Goal: Consume media (video, audio)

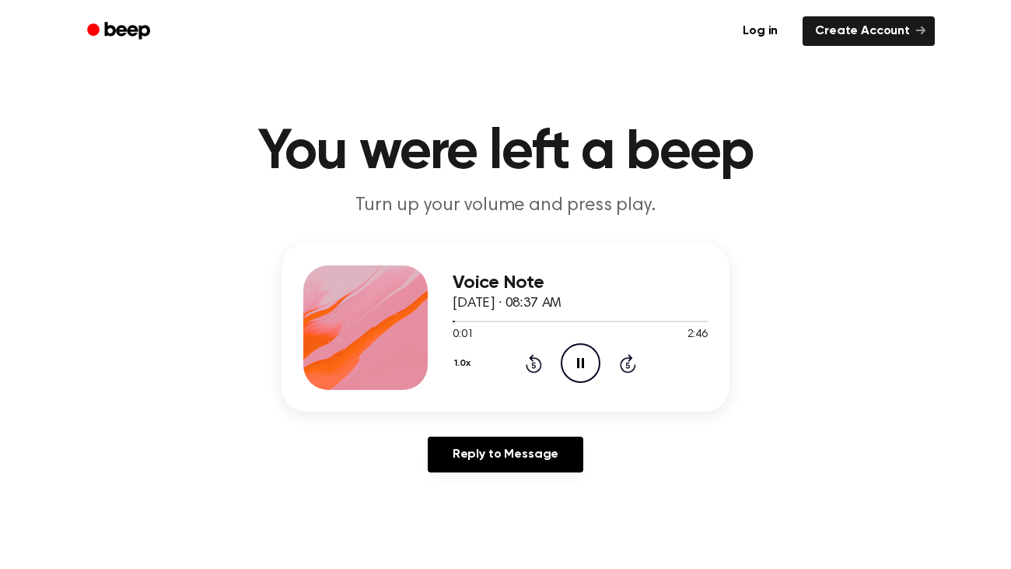
click at [572, 356] on icon "Pause Audio" at bounding box center [581, 363] width 40 height 40
click at [572, 358] on icon "Play Audio" at bounding box center [581, 363] width 40 height 40
click at [529, 357] on icon at bounding box center [534, 363] width 16 height 19
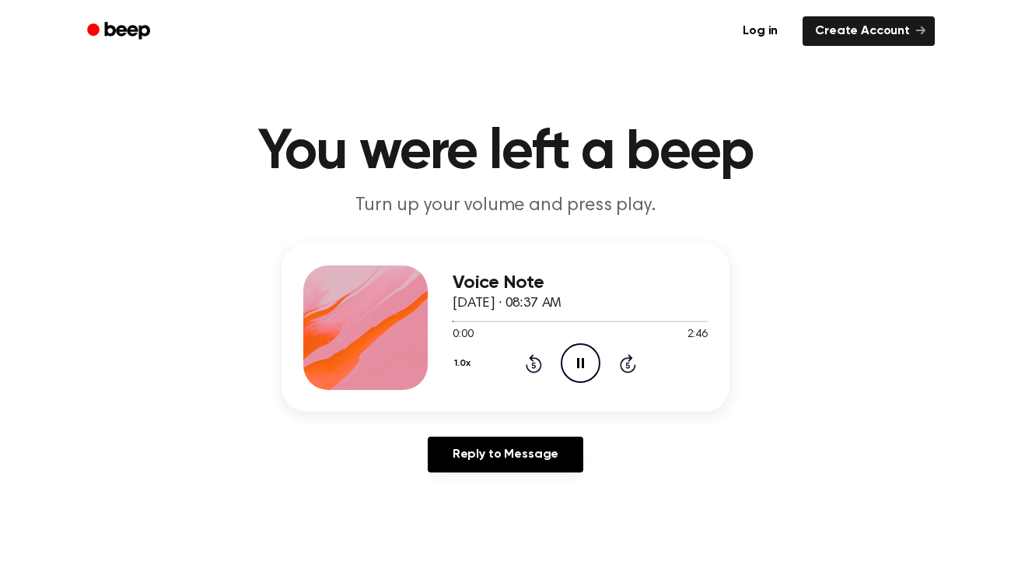
click at [529, 357] on icon at bounding box center [534, 363] width 16 height 19
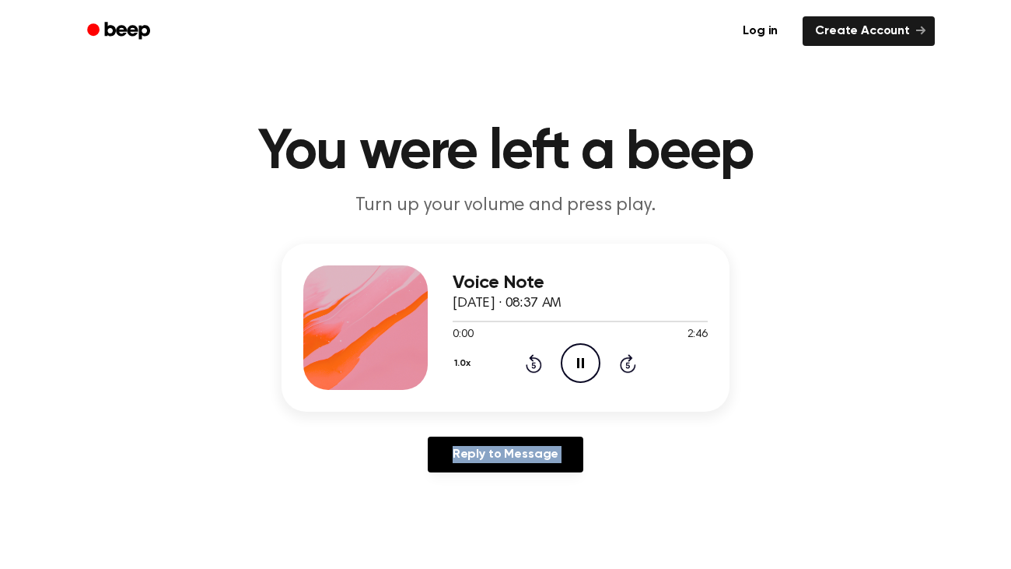
click at [529, 357] on icon at bounding box center [534, 363] width 16 height 19
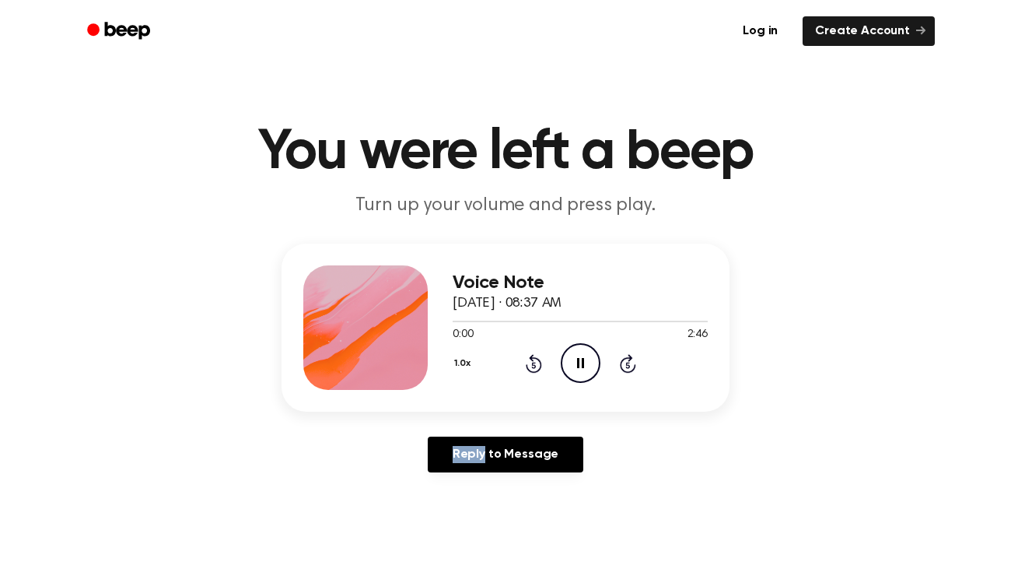
click at [529, 357] on icon at bounding box center [534, 363] width 16 height 19
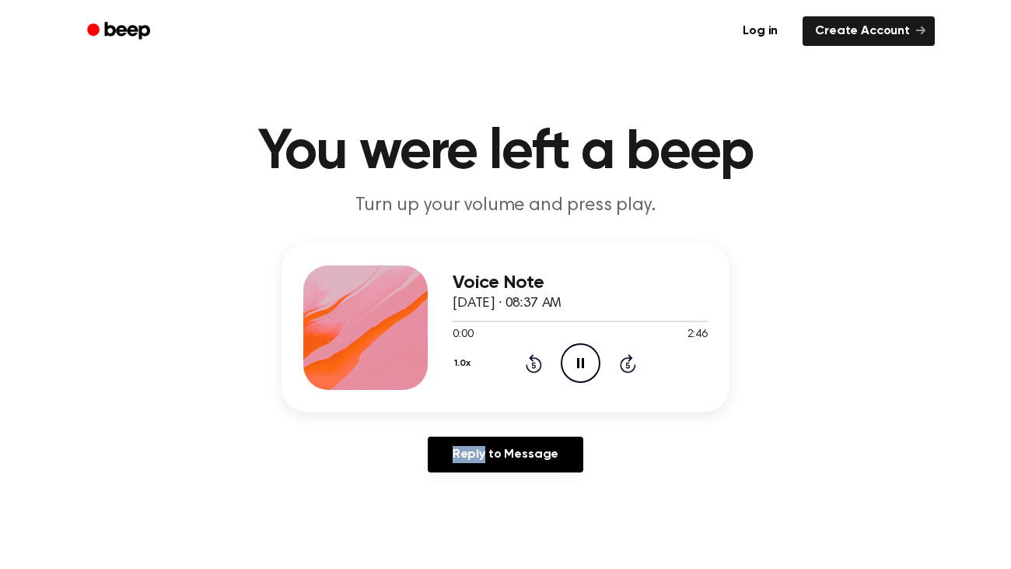
click at [529, 357] on icon at bounding box center [534, 363] width 16 height 19
click at [773, 471] on div "Voice Note [DATE] · 08:37 AM 0:01 2:46 Your browser does not support the [objec…" at bounding box center [506, 364] width 974 height 241
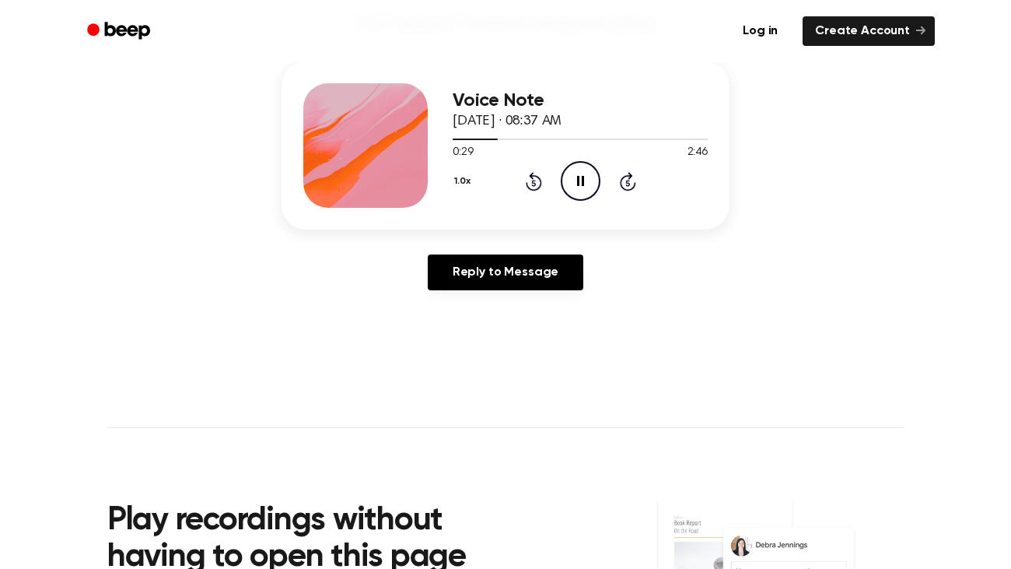
scroll to position [185, 0]
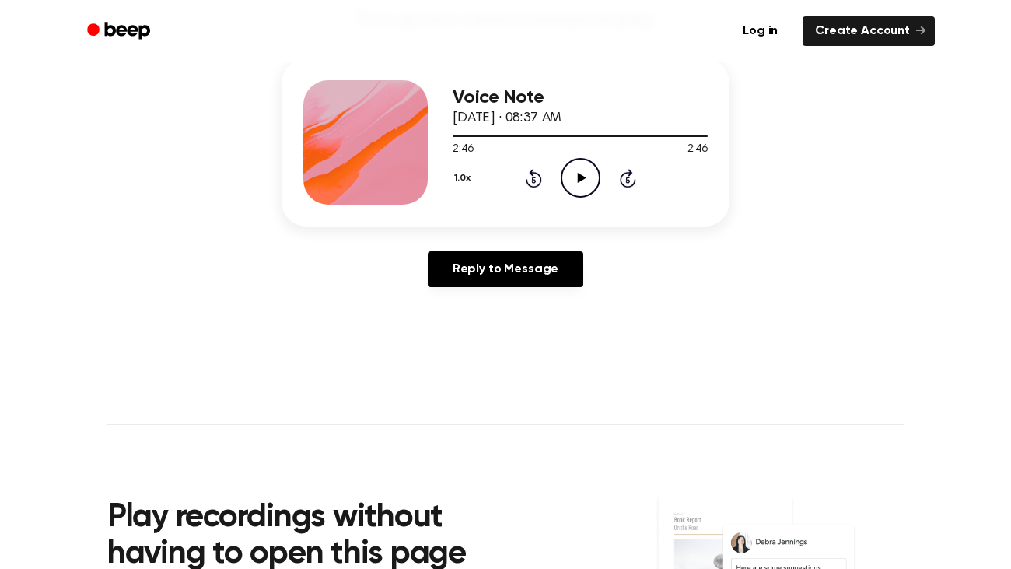
click at [856, 298] on div "Voice Note [DATE] · 08:37 AM 2:46 2:46 Your browser does not support the [objec…" at bounding box center [506, 178] width 974 height 241
click at [776, 362] on main "You were left a beep Turn up your volume and press play. Voice Note [DATE] · 08…" at bounding box center [505, 294] width 1011 height 959
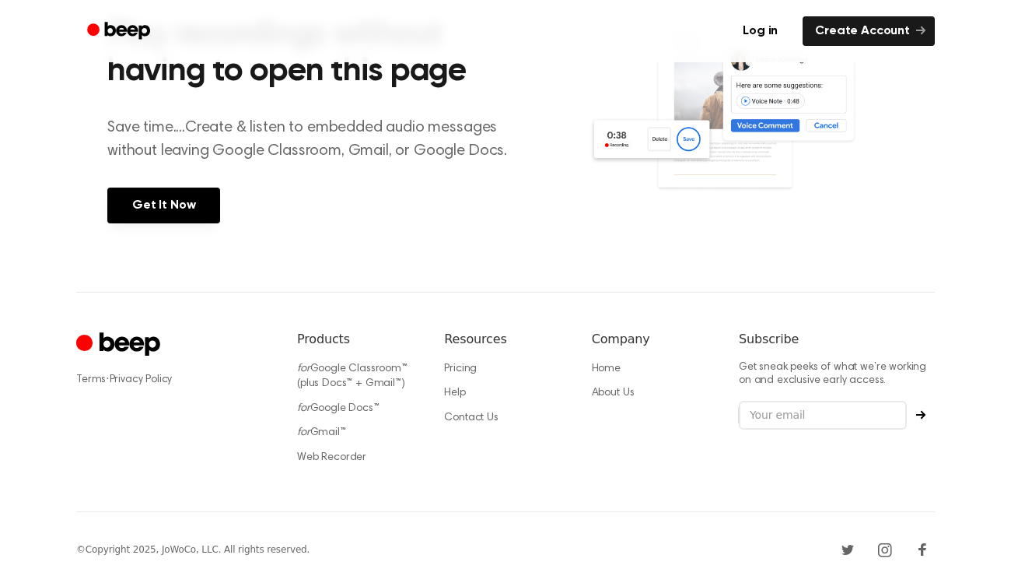
scroll to position [681, 0]
